Goal: Obtain resource: Download file/media

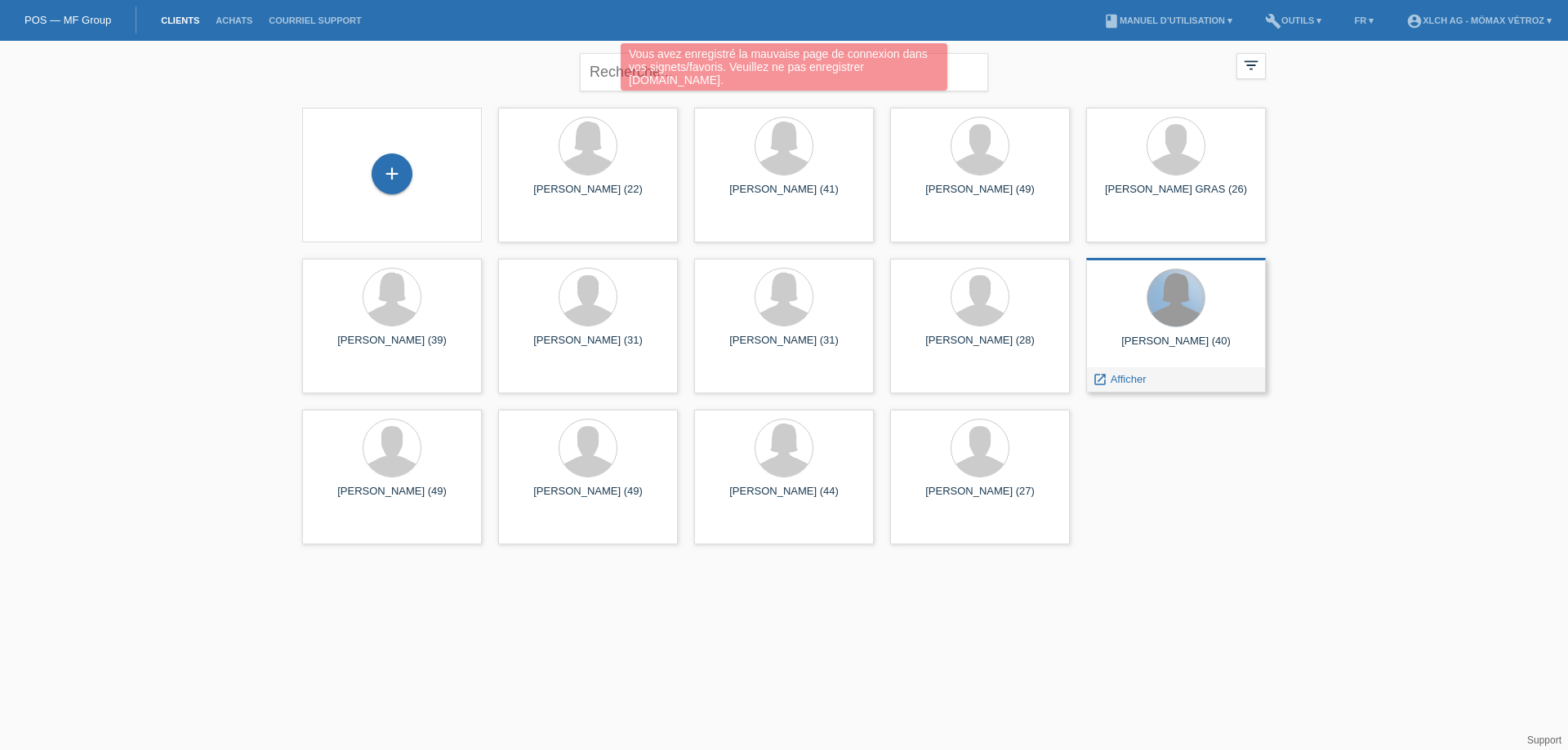
click at [1172, 319] on div at bounding box center [1176, 298] width 57 height 57
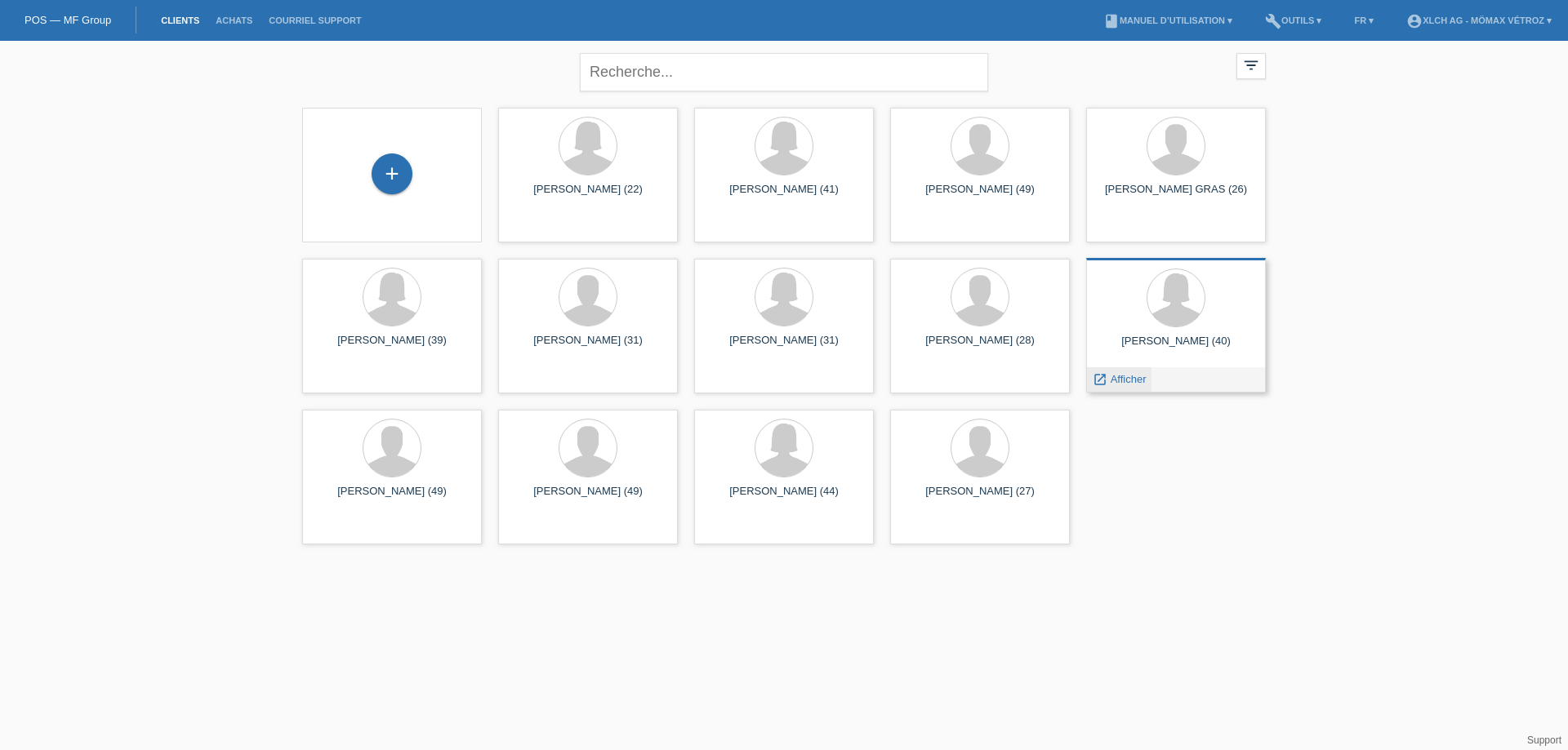
click at [1134, 377] on span "Afficher" at bounding box center [1128, 379] width 36 height 12
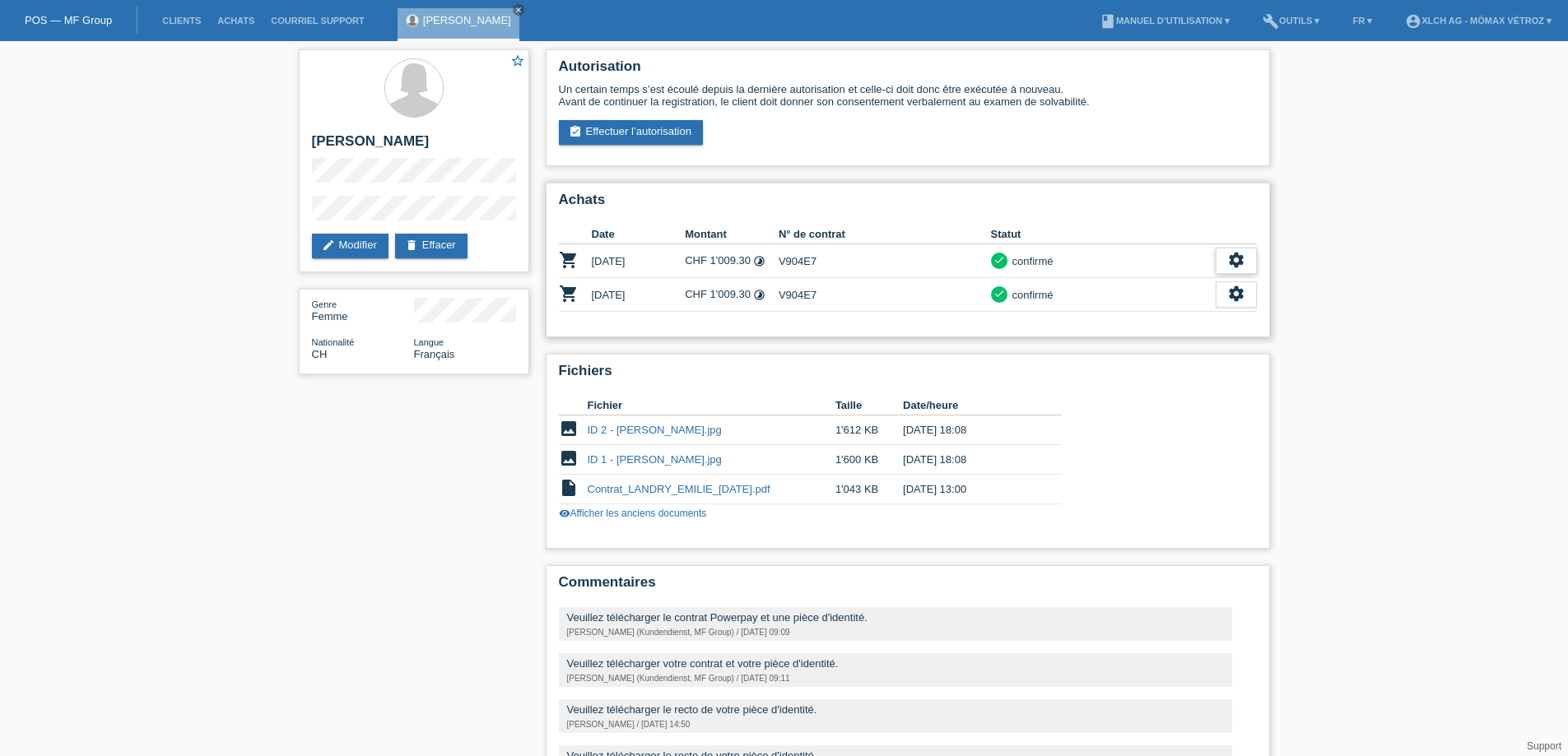
click at [1239, 271] on div "settings" at bounding box center [1235, 261] width 41 height 26
click at [1144, 334] on span "Télécharger le contrat" at bounding box center [1167, 336] width 109 height 20
